Goal: Task Accomplishment & Management: Use online tool/utility

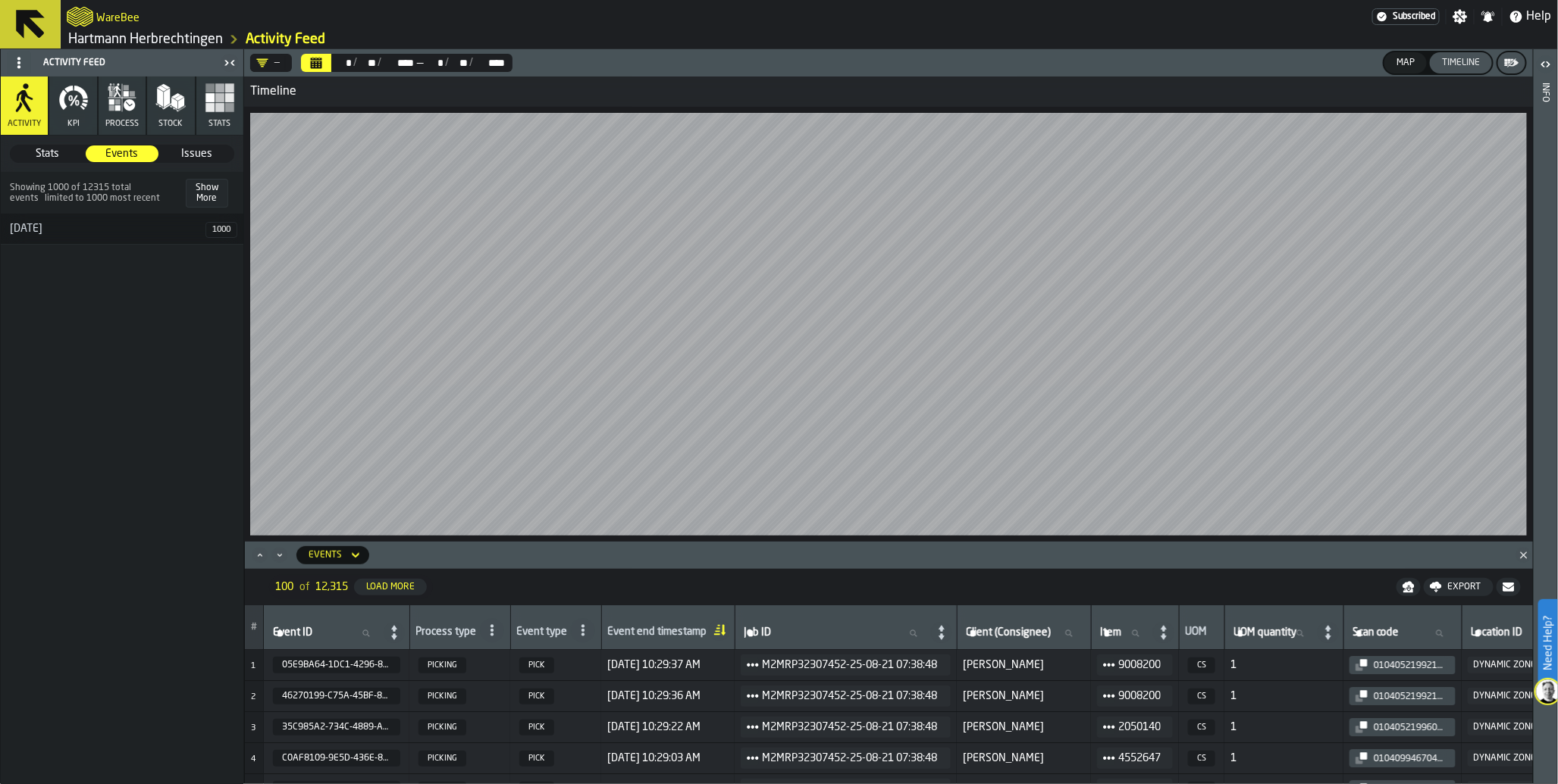
click at [1422, 21] on span "Subscribed" at bounding box center [1414, 17] width 43 height 11
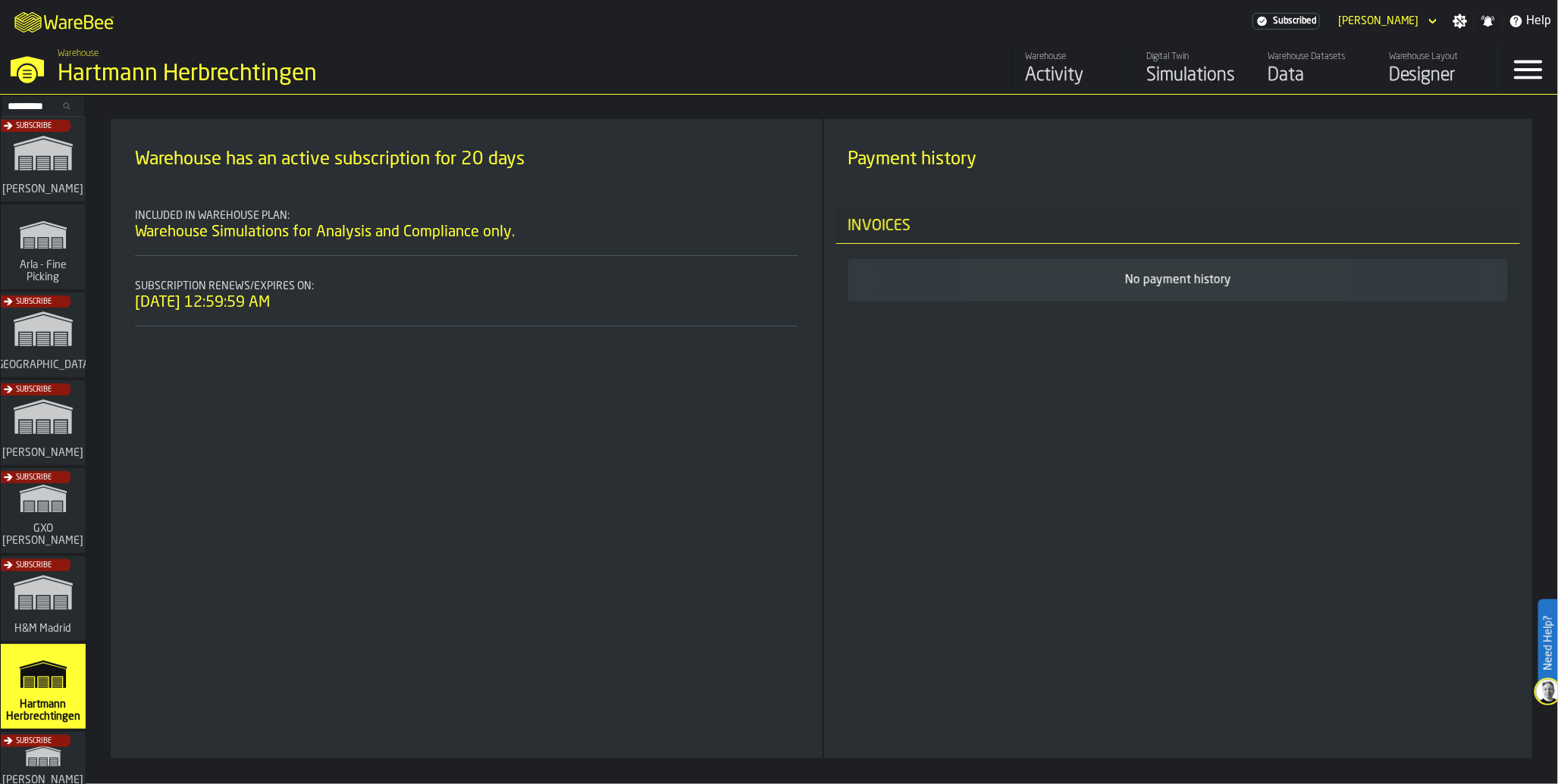
click at [57, 410] on div "Subscribe" at bounding box center [40, 427] width 85 height 88
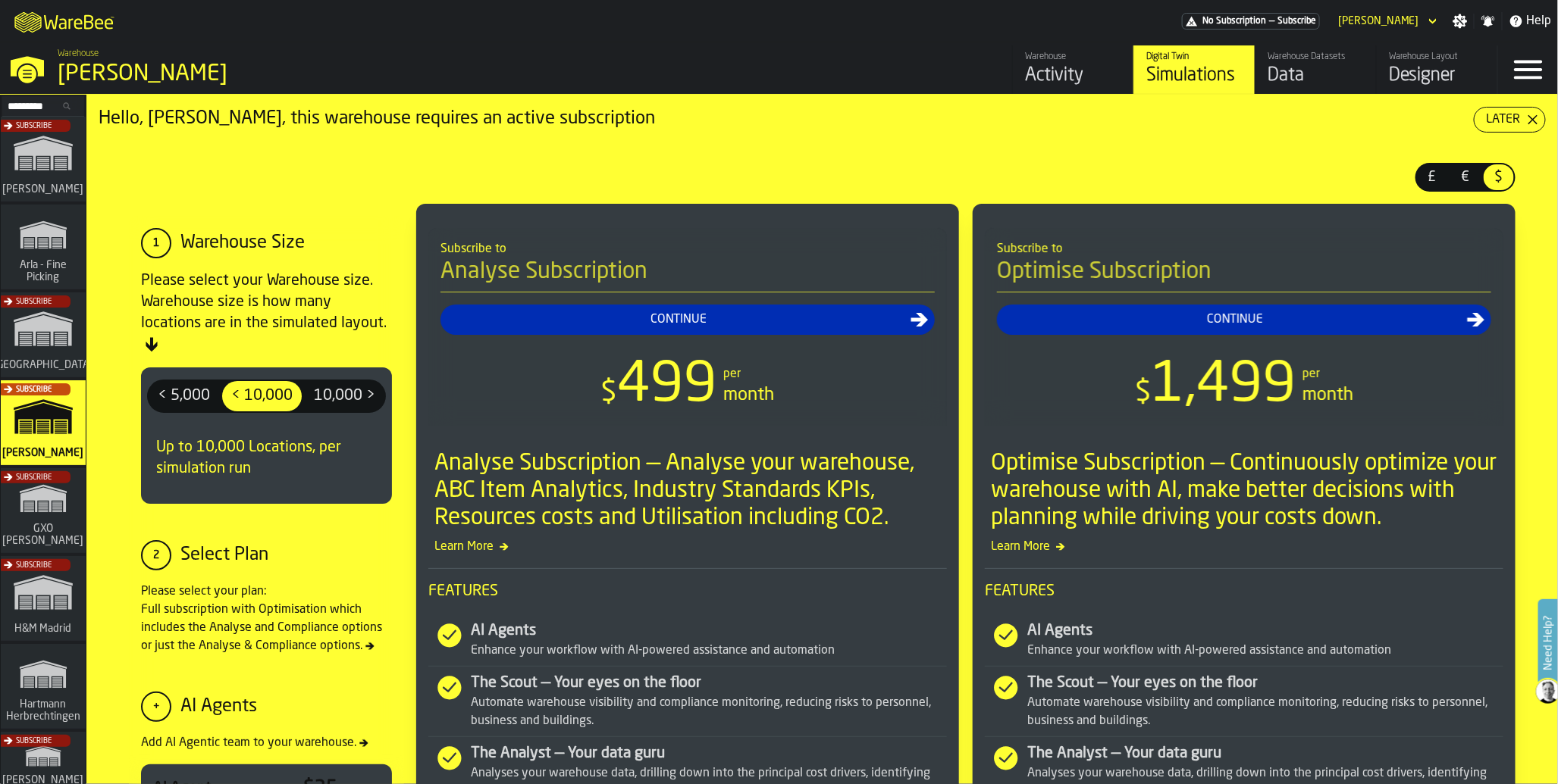
click at [1291, 76] on div "Data" at bounding box center [1316, 76] width 97 height 24
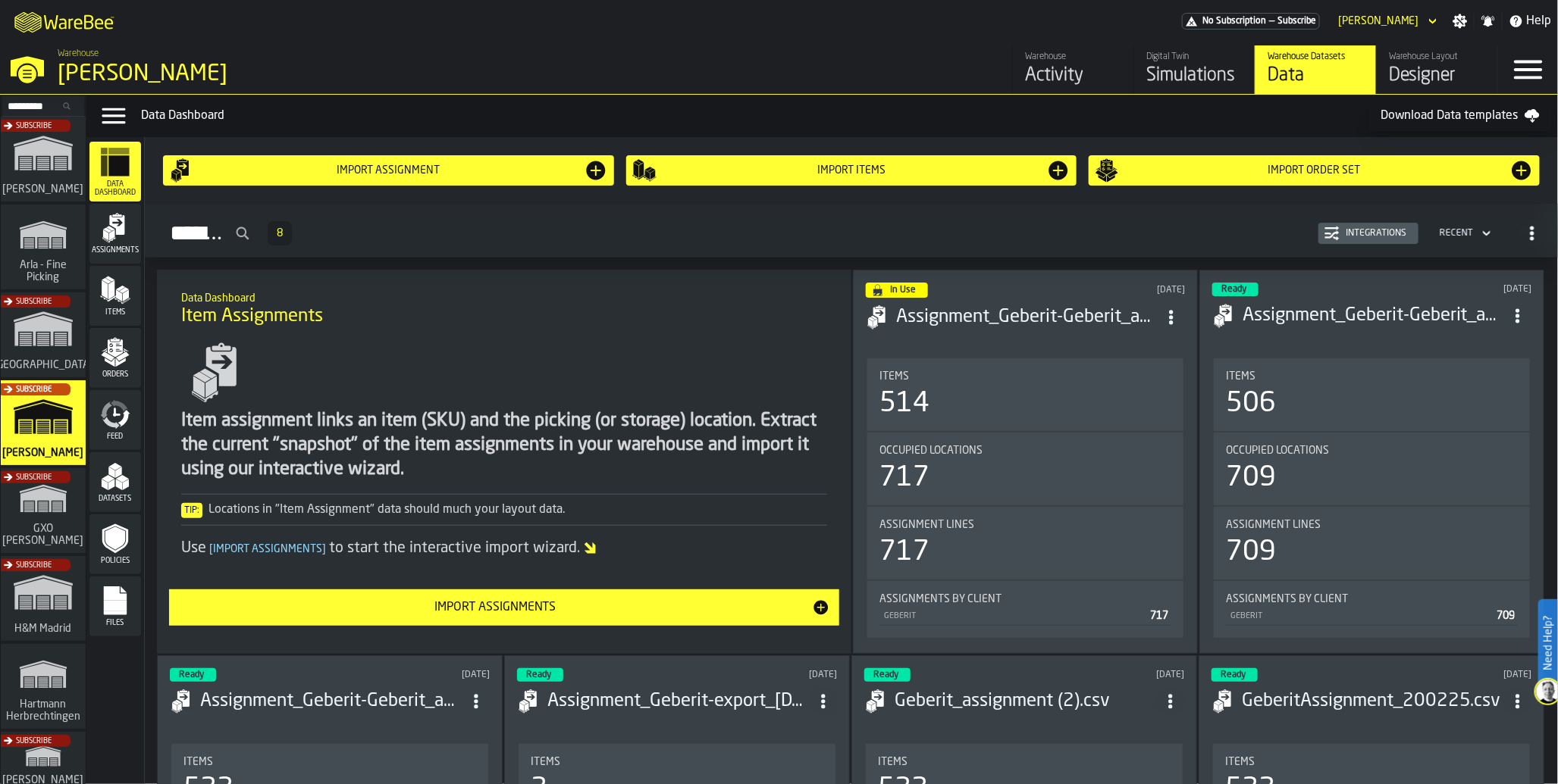
click at [126, 430] on div "Feed" at bounding box center [115, 420] width 51 height 41
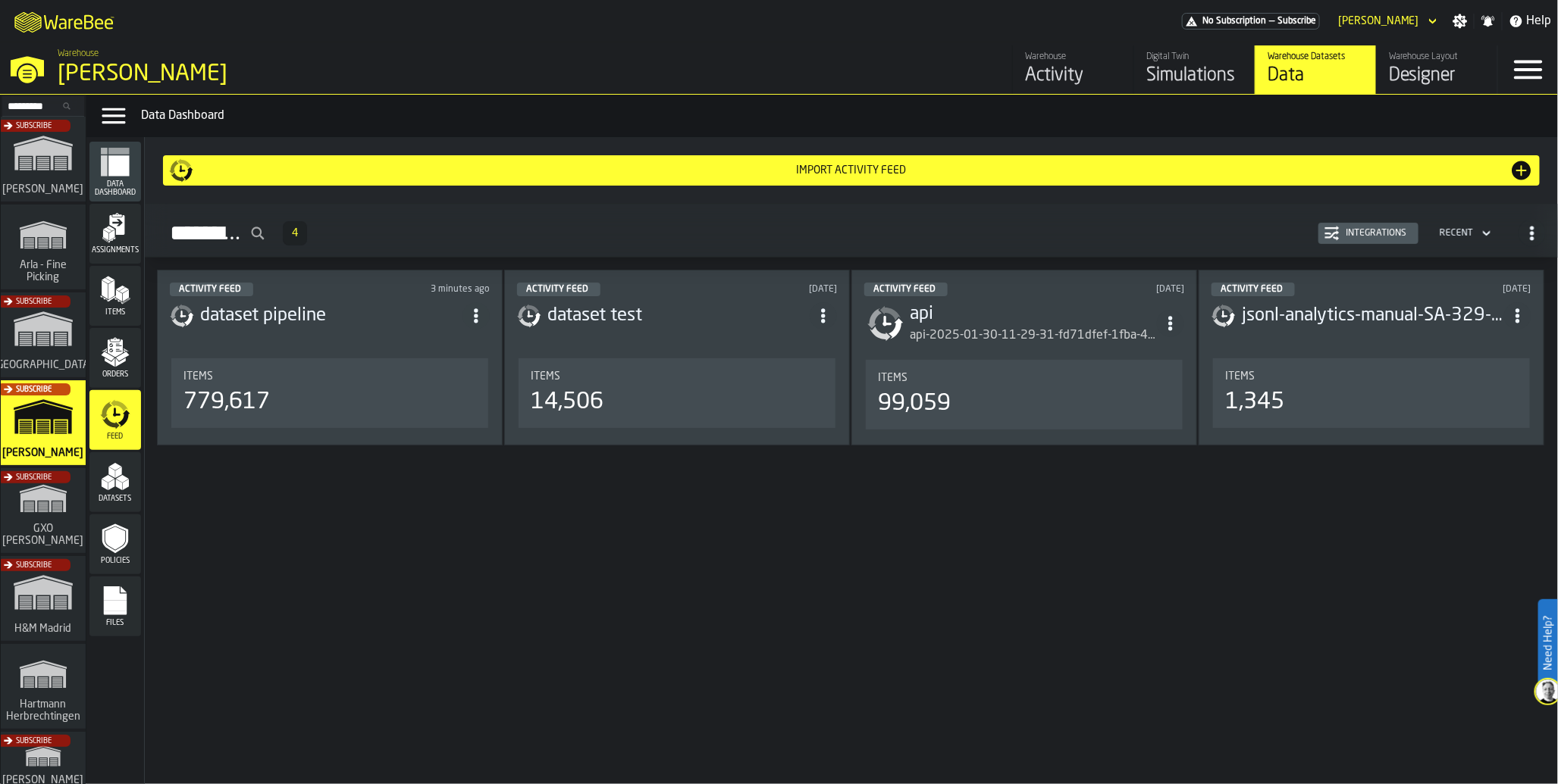
click at [362, 368] on div "Items 779,617" at bounding box center [330, 393] width 317 height 70
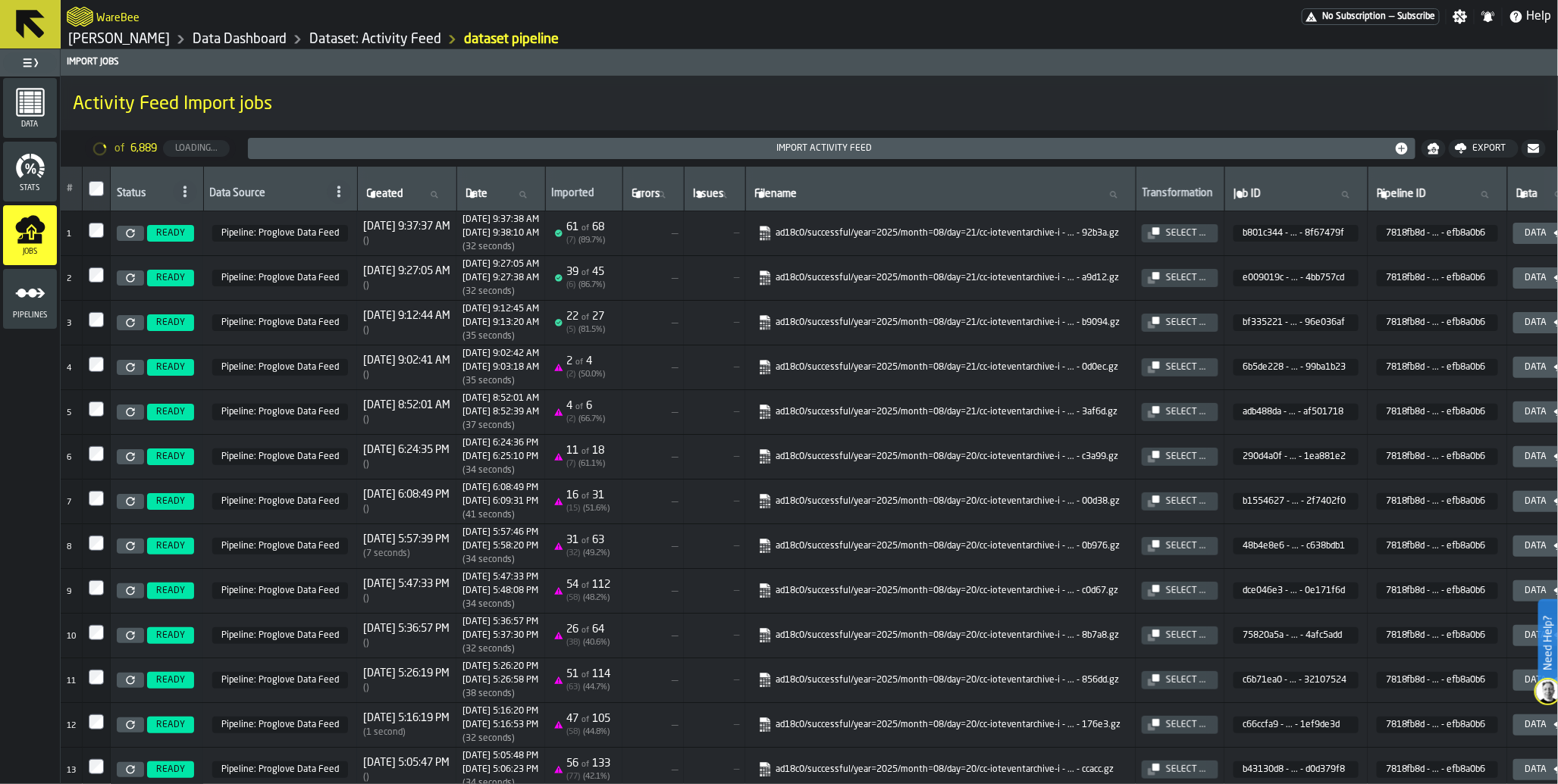
click at [263, 236] on span "Pipeline: Proglove Data Feed" at bounding box center [280, 234] width 136 height 17
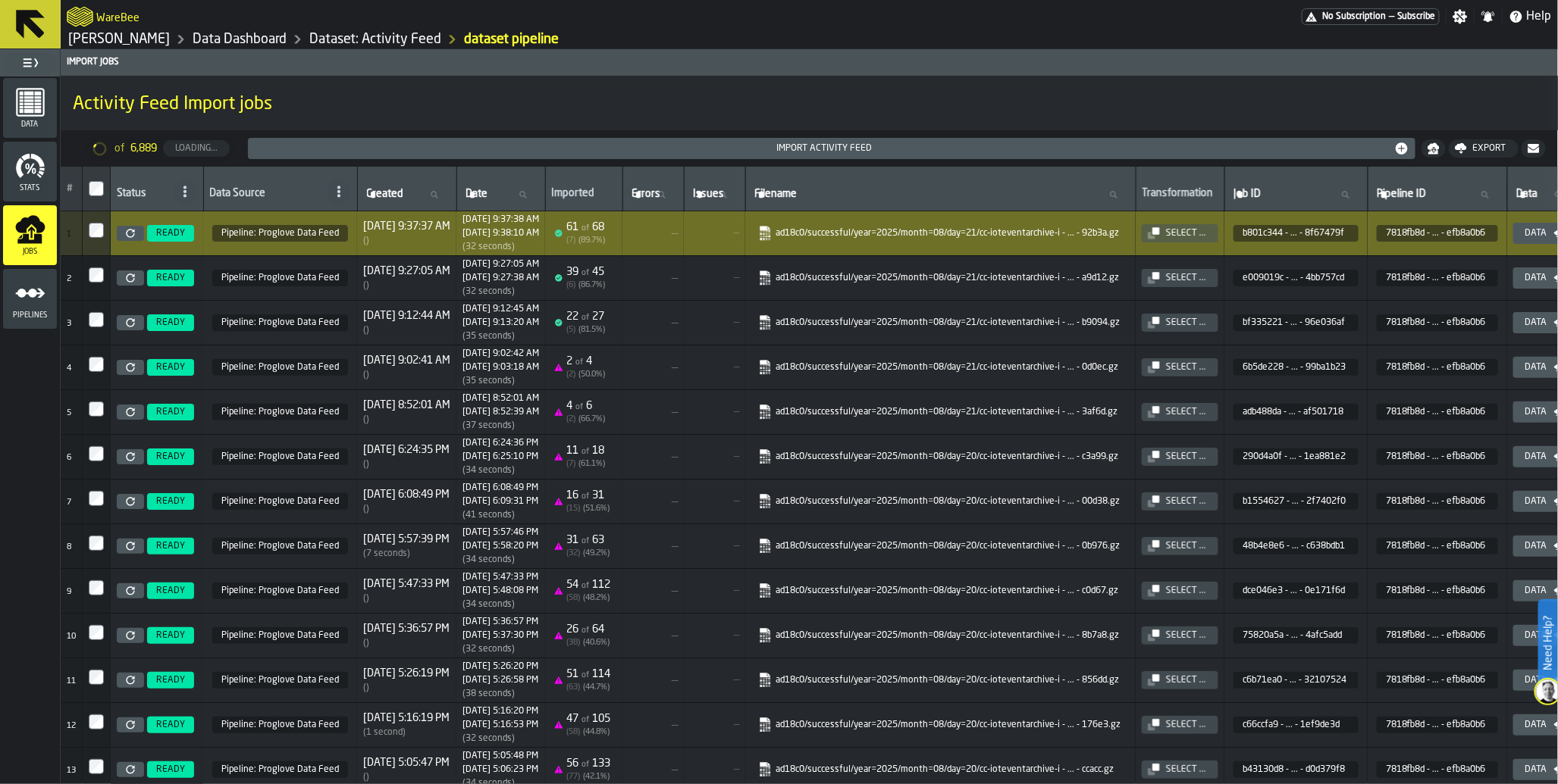
click at [131, 237] on icon at bounding box center [129, 233] width 8 height 8
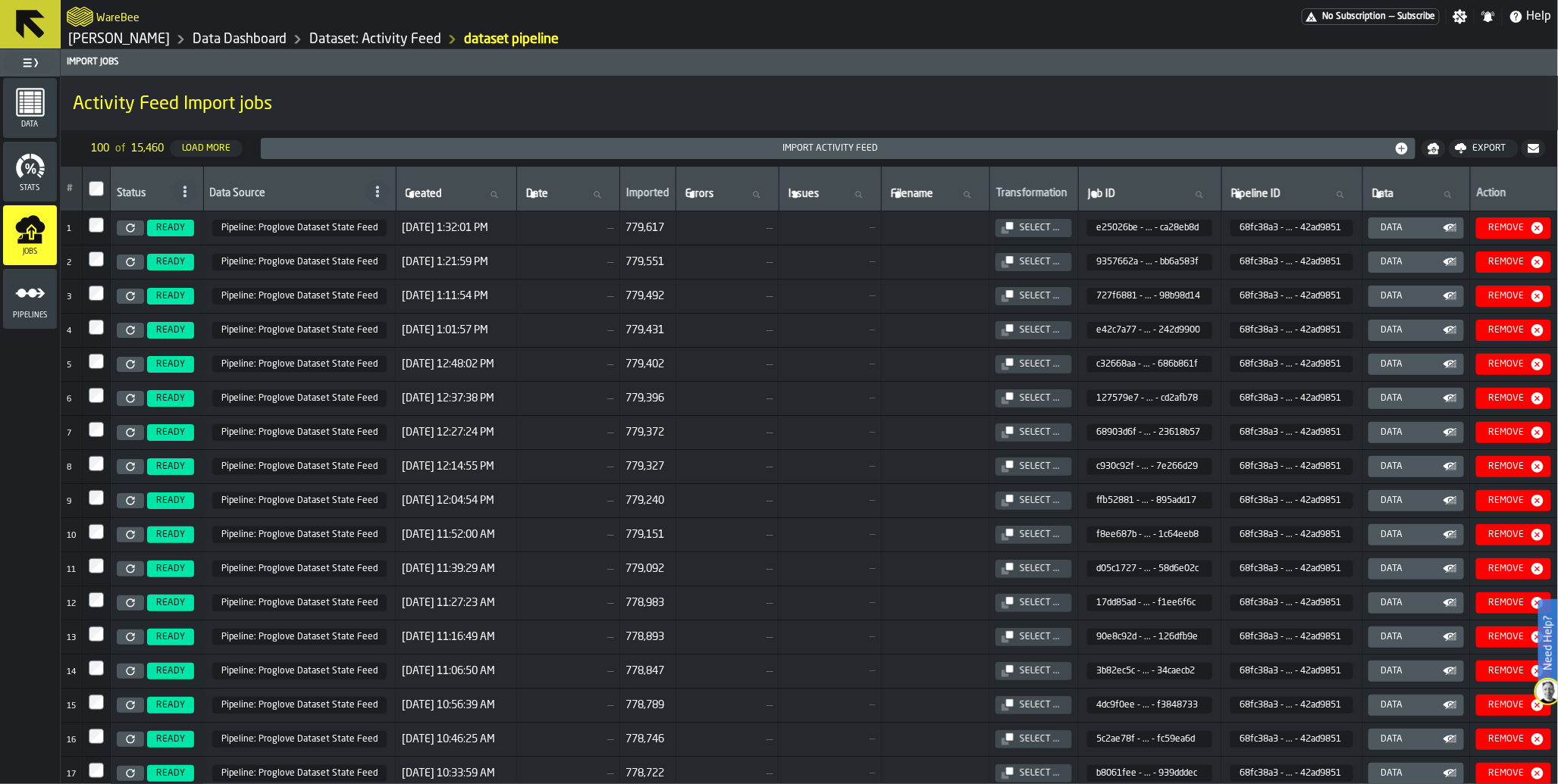
click at [1442, 230] on icon "button-Data" at bounding box center [1450, 228] width 15 height 15
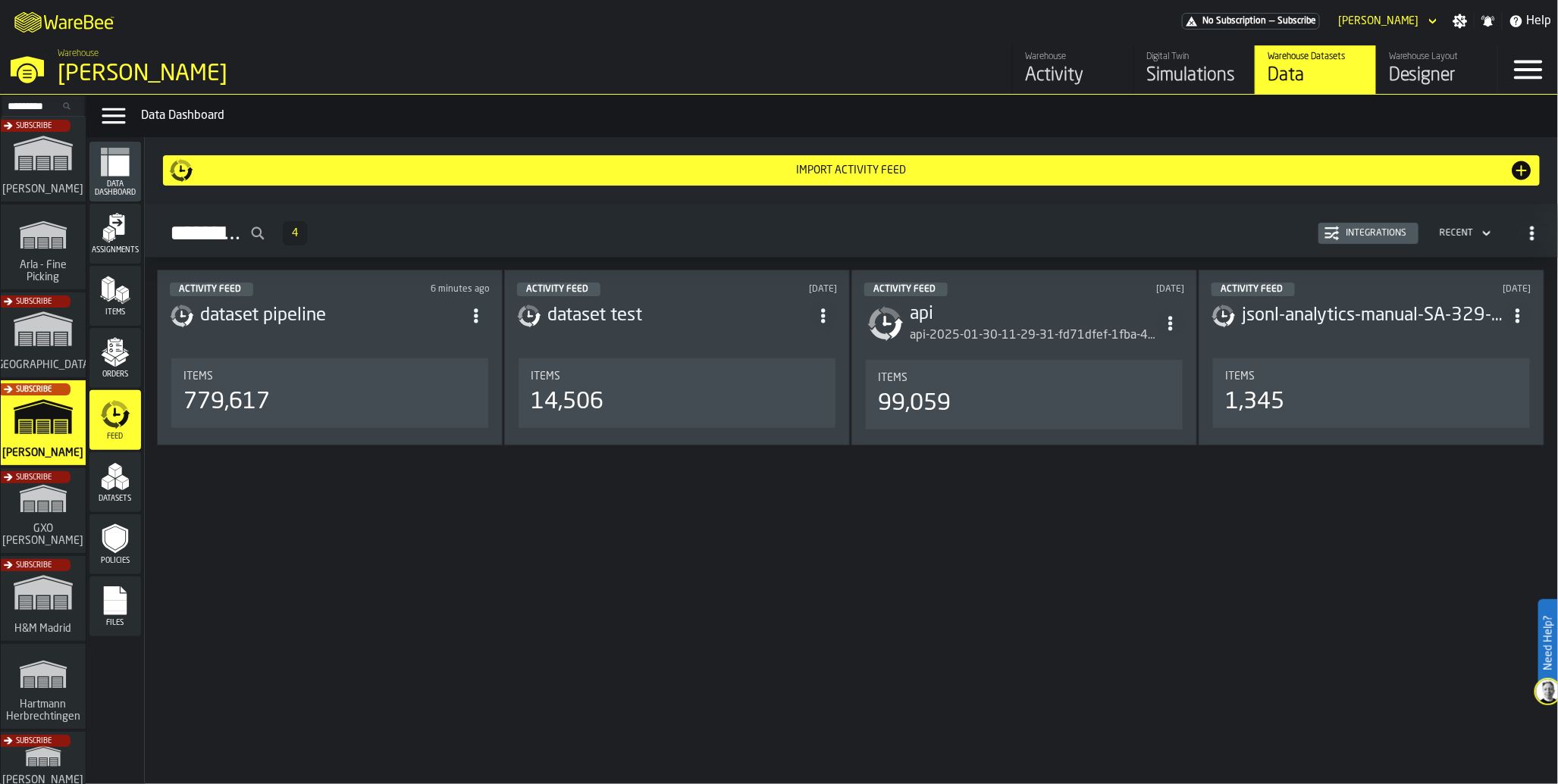
click at [273, 403] on div "779,617" at bounding box center [329, 403] width 293 height 28
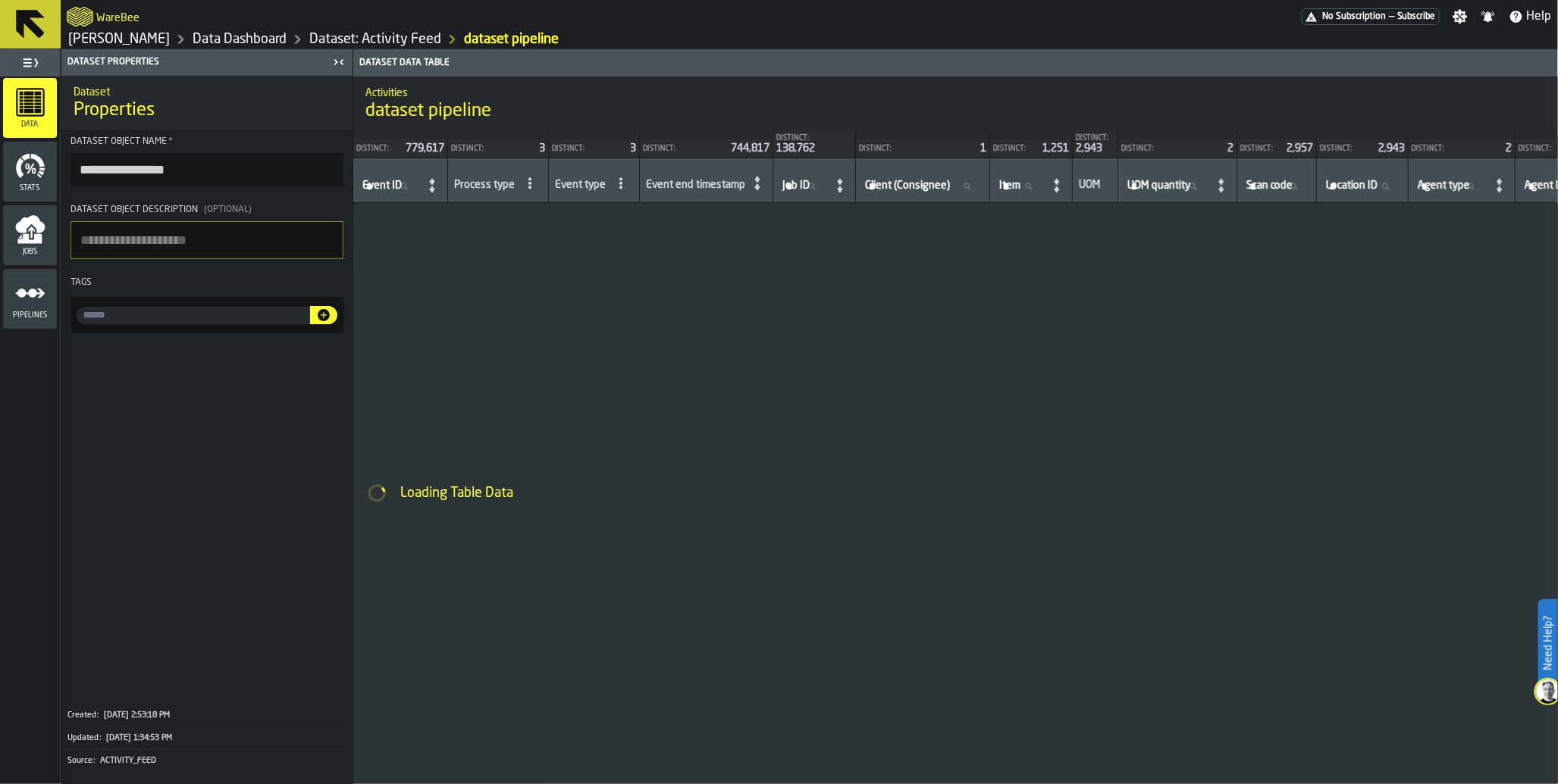
click at [34, 240] on icon "menu Jobs" at bounding box center [30, 239] width 25 height 10
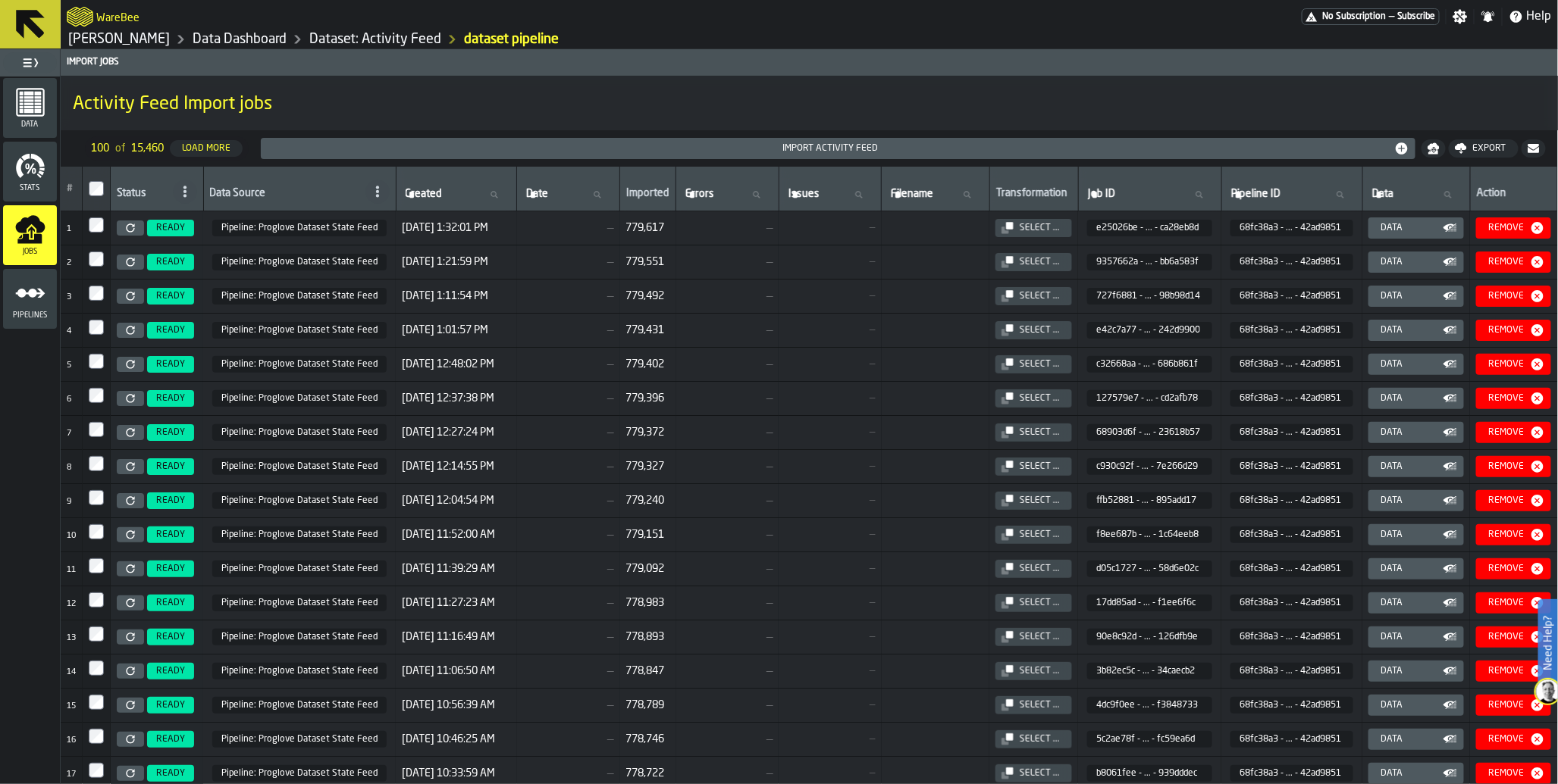
click at [131, 228] on icon at bounding box center [130, 228] width 9 height 9
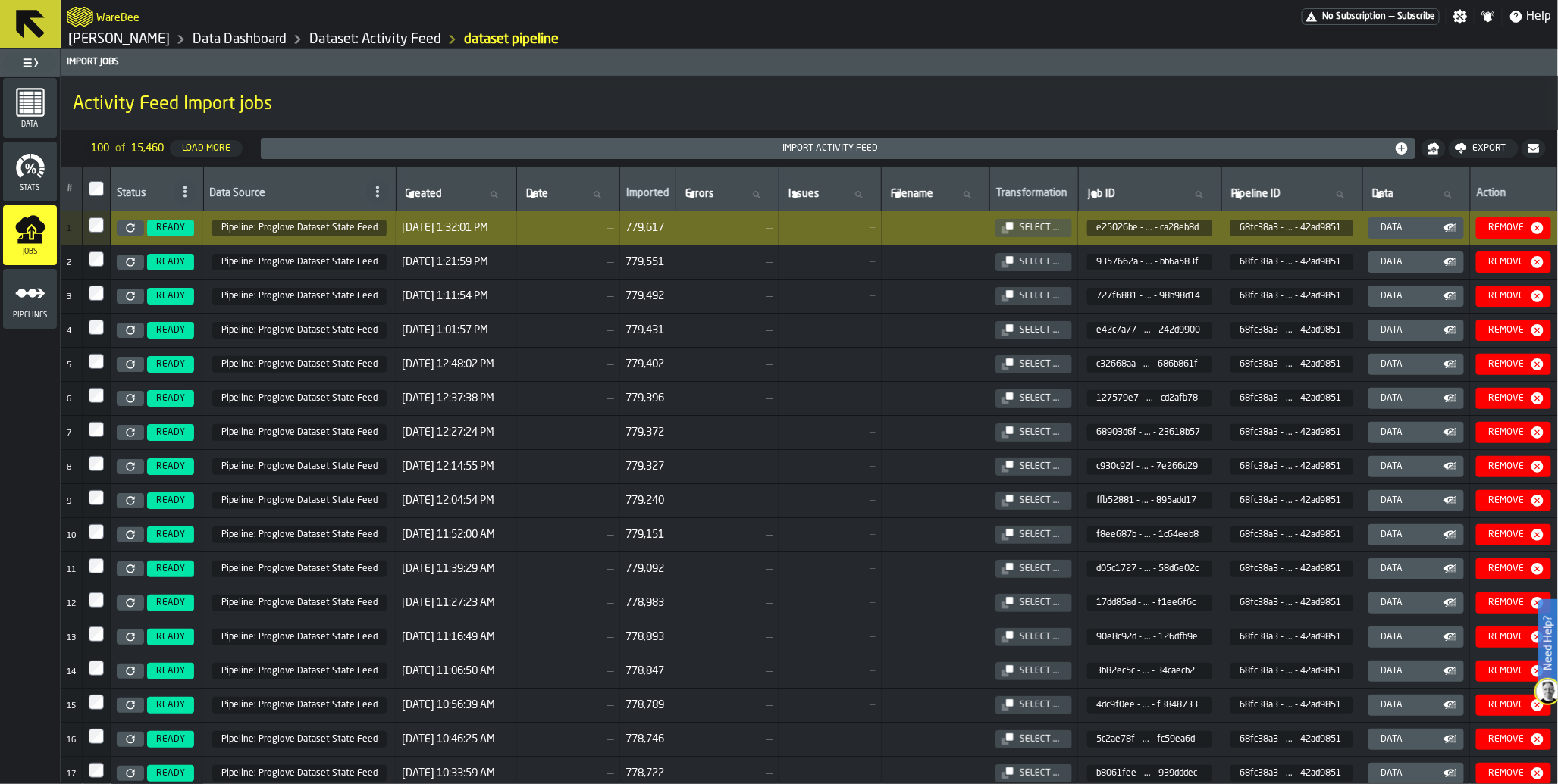
click at [134, 232] on icon at bounding box center [130, 228] width 9 height 9
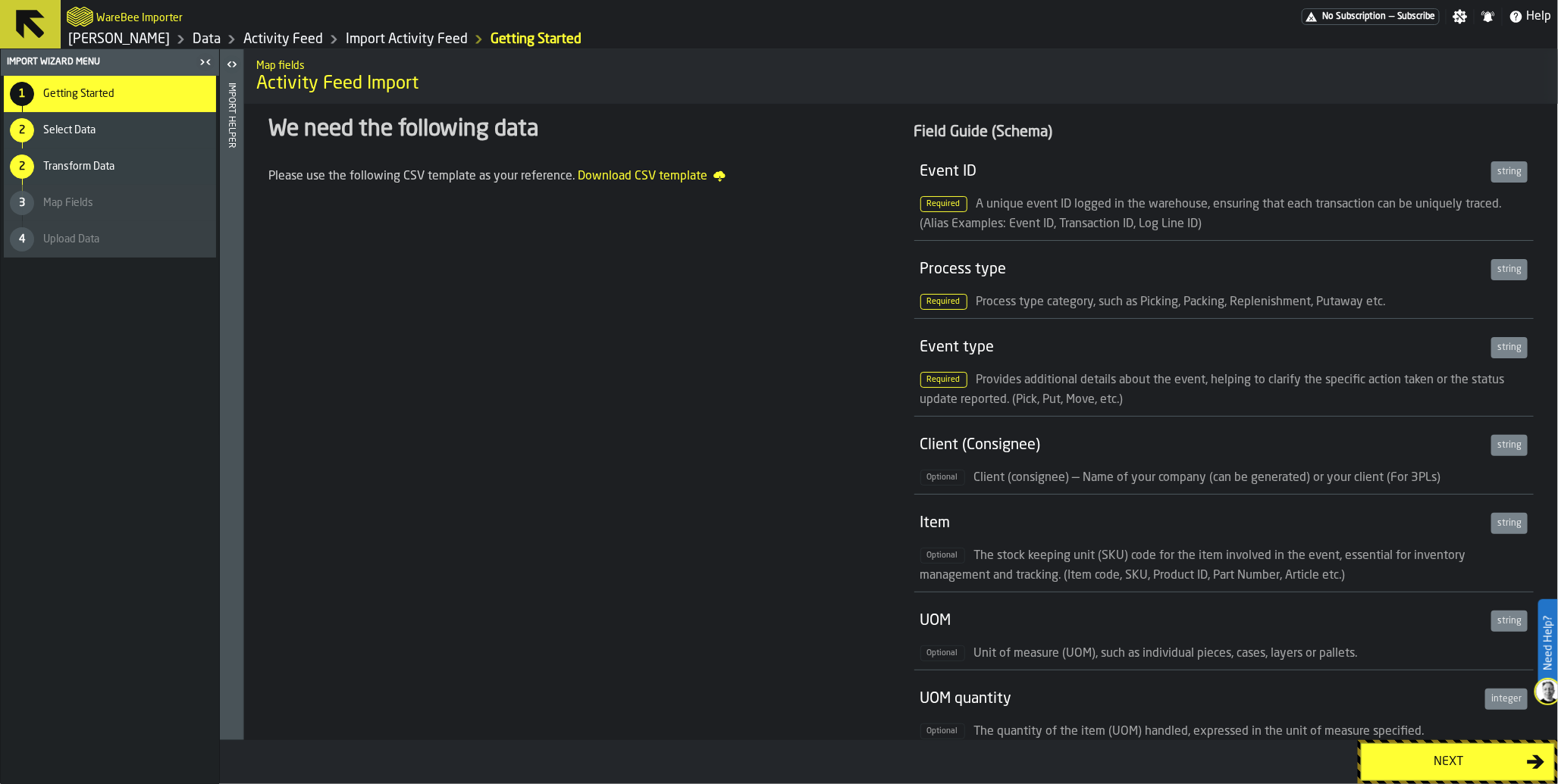
click at [1503, 756] on div "Next" at bounding box center [1448, 763] width 156 height 18
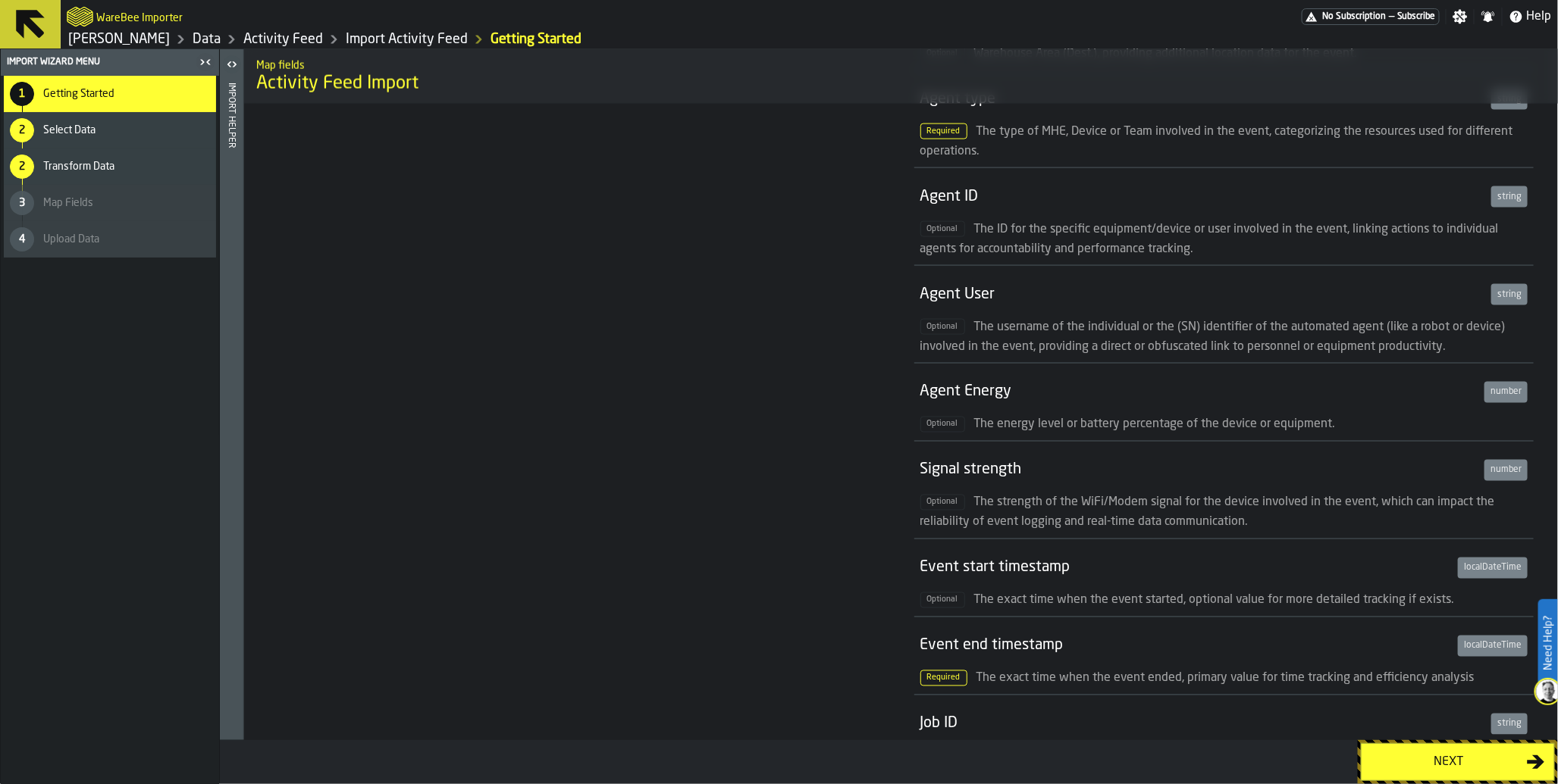
scroll to position [1353, 0]
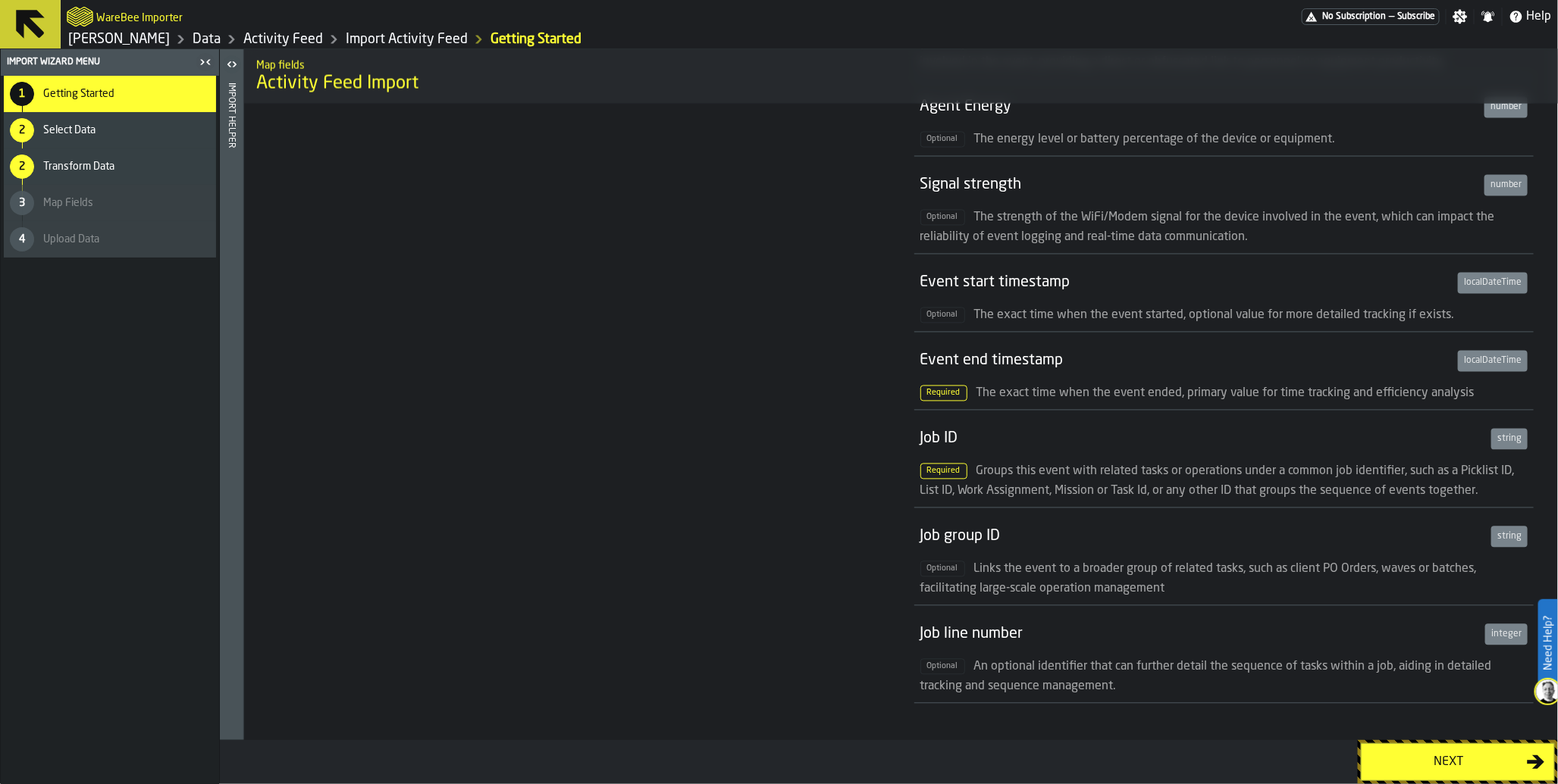
click at [1420, 749] on button "Next" at bounding box center [1457, 762] width 194 height 38
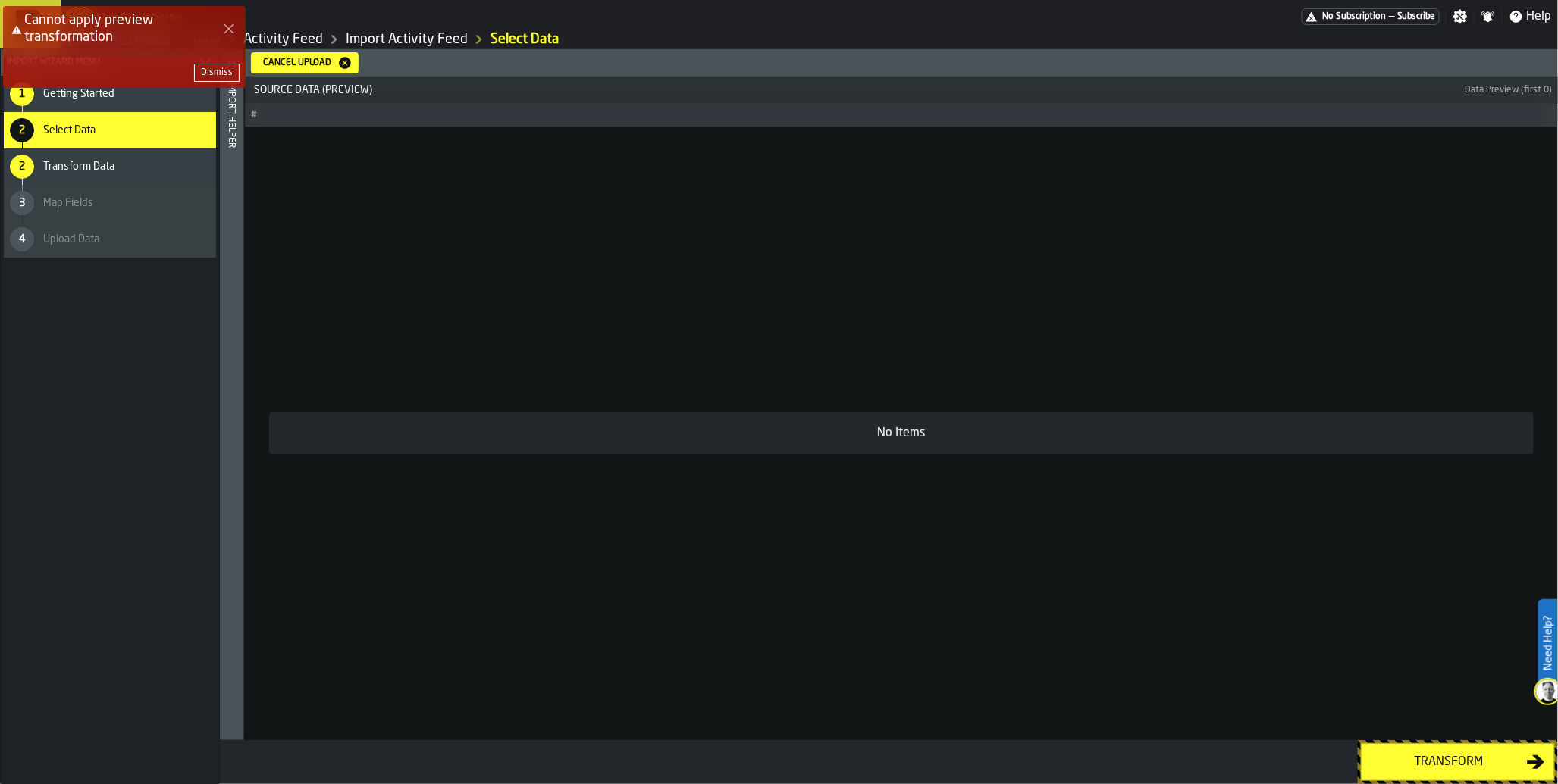
click at [216, 76] on div "Dismiss" at bounding box center [217, 73] width 32 height 11
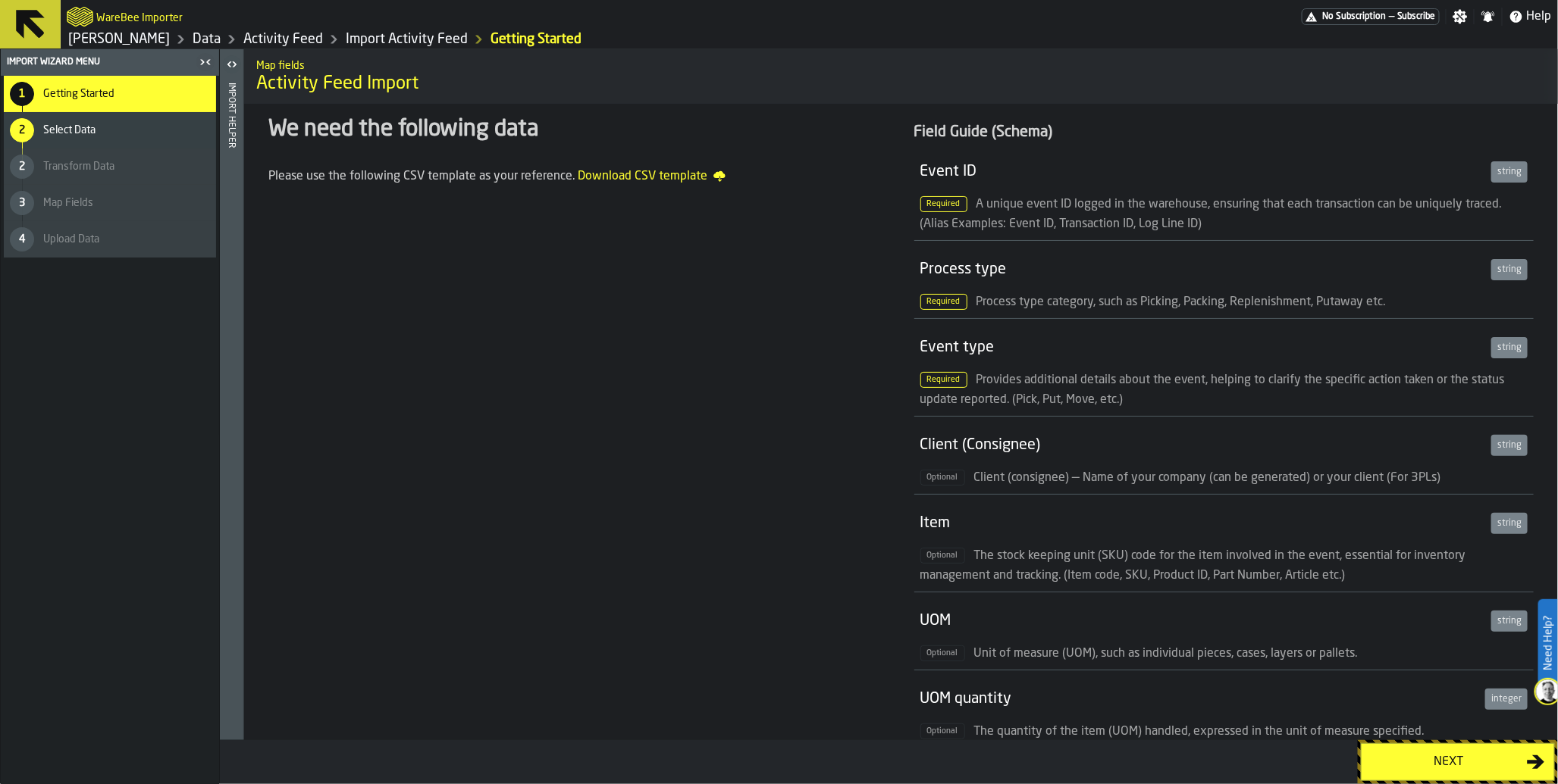
click at [1461, 778] on button "Next" at bounding box center [1457, 762] width 194 height 38
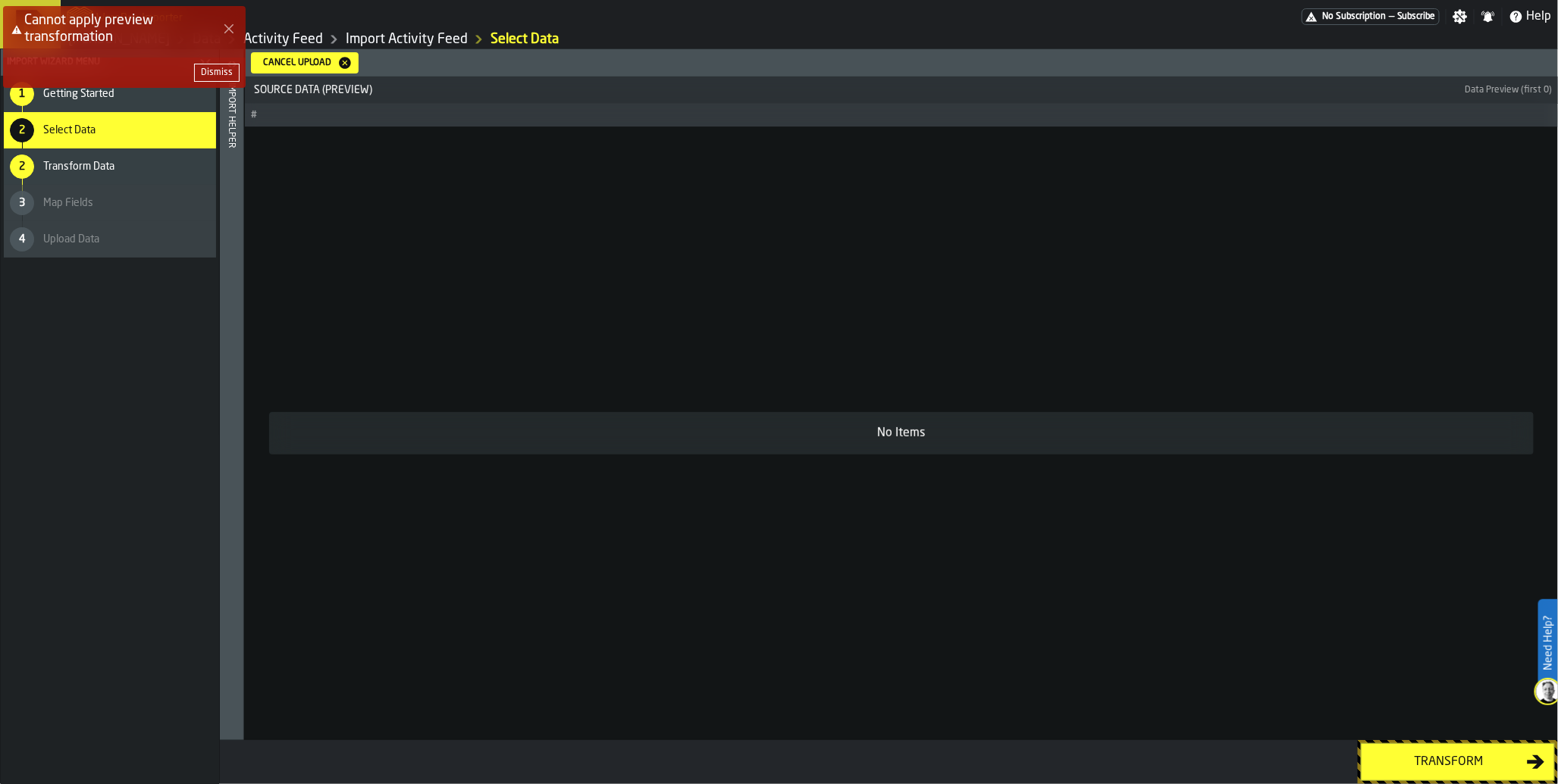
drag, startPoint x: 1288, startPoint y: 243, endPoint x: 1155, endPoint y: 40, distance: 242.7
click at [1155, 40] on div "Cannot apply preview transformation Dismiss Need Help? WareBee Importer No Subs…" at bounding box center [779, 392] width 1558 height 784
